Goal: Transaction & Acquisition: Book appointment/travel/reservation

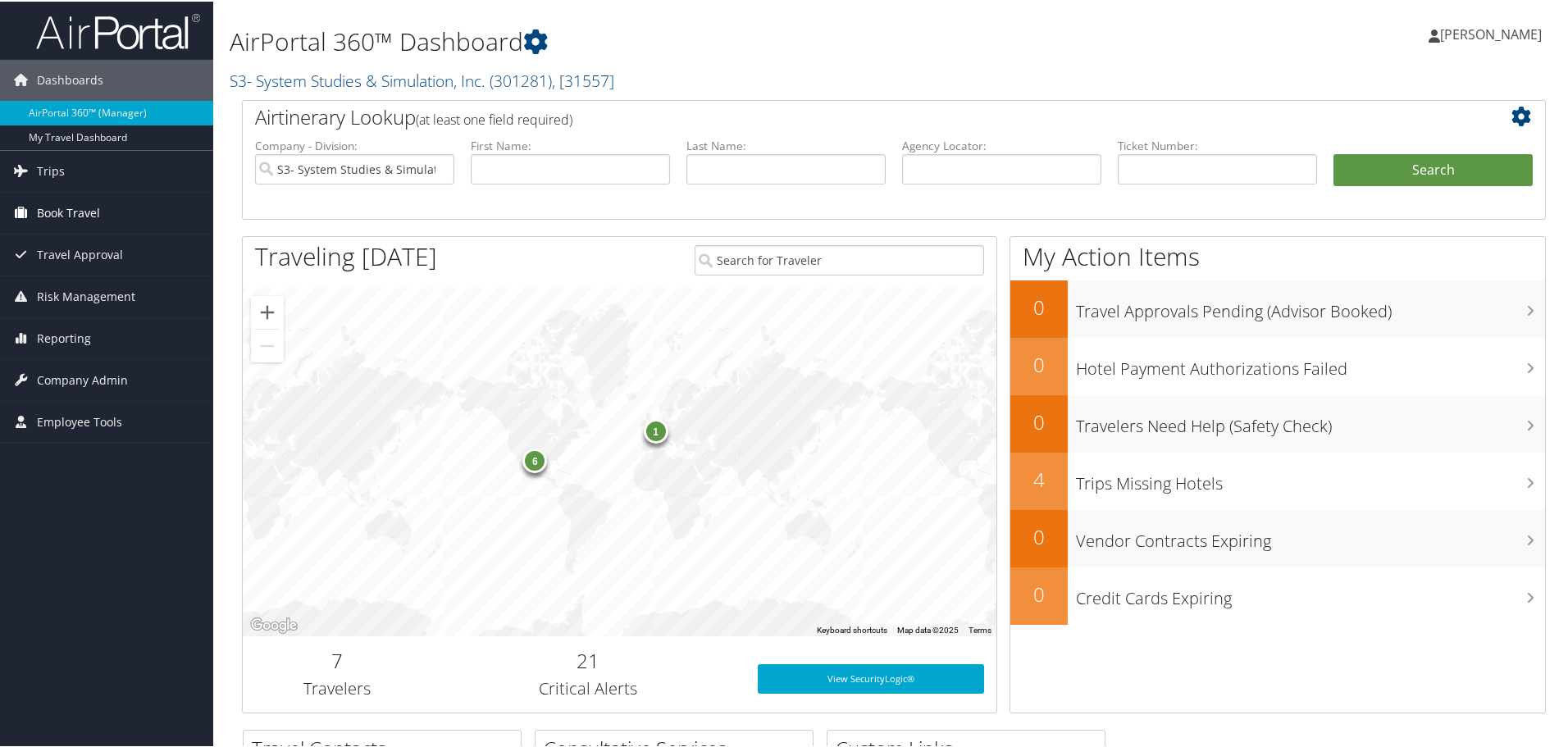
click at [118, 216] on link "Book Travel" at bounding box center [106, 211] width 213 height 41
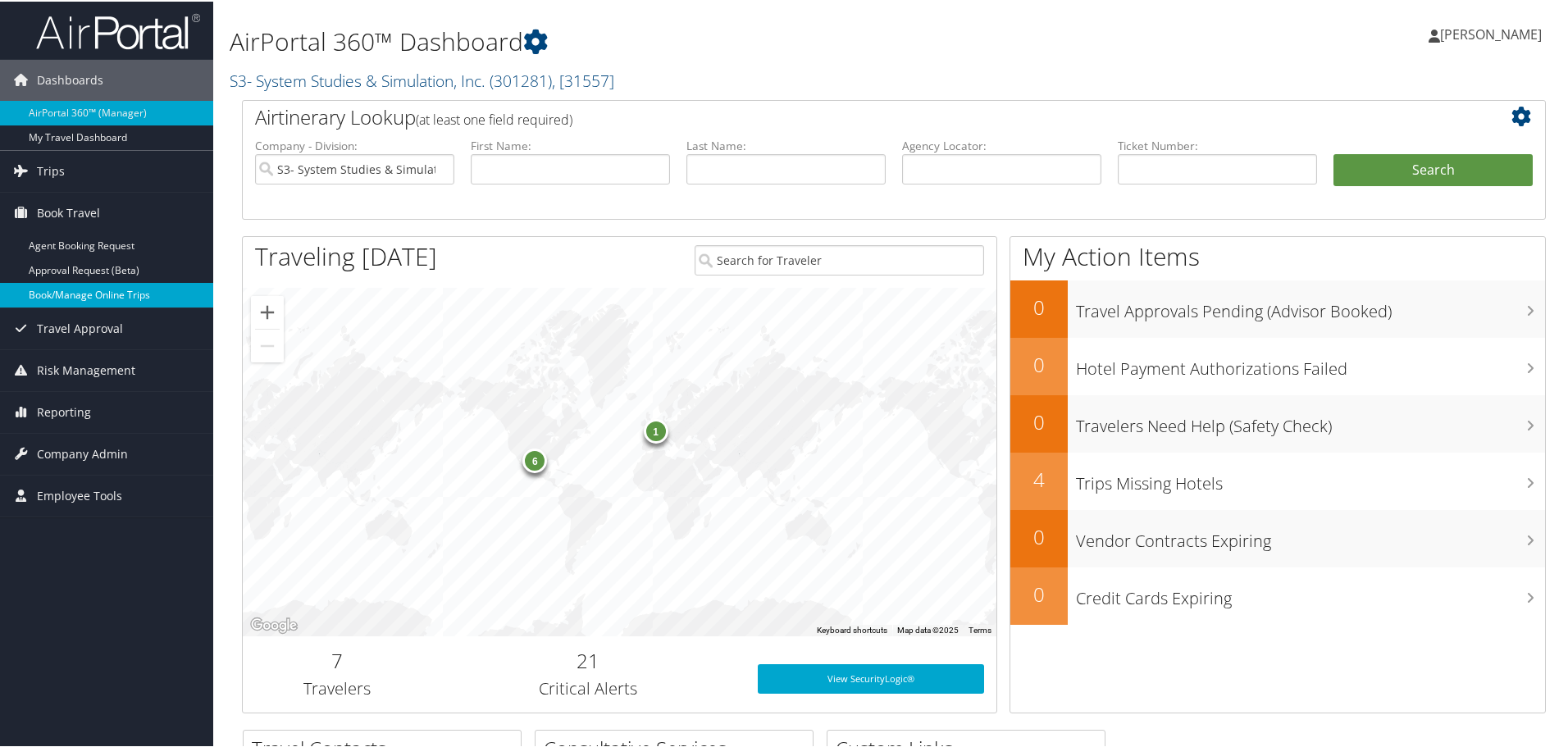
click at [69, 283] on link "Book/Manage Online Trips" at bounding box center [106, 293] width 213 height 25
